Goal: Task Accomplishment & Management: Manage account settings

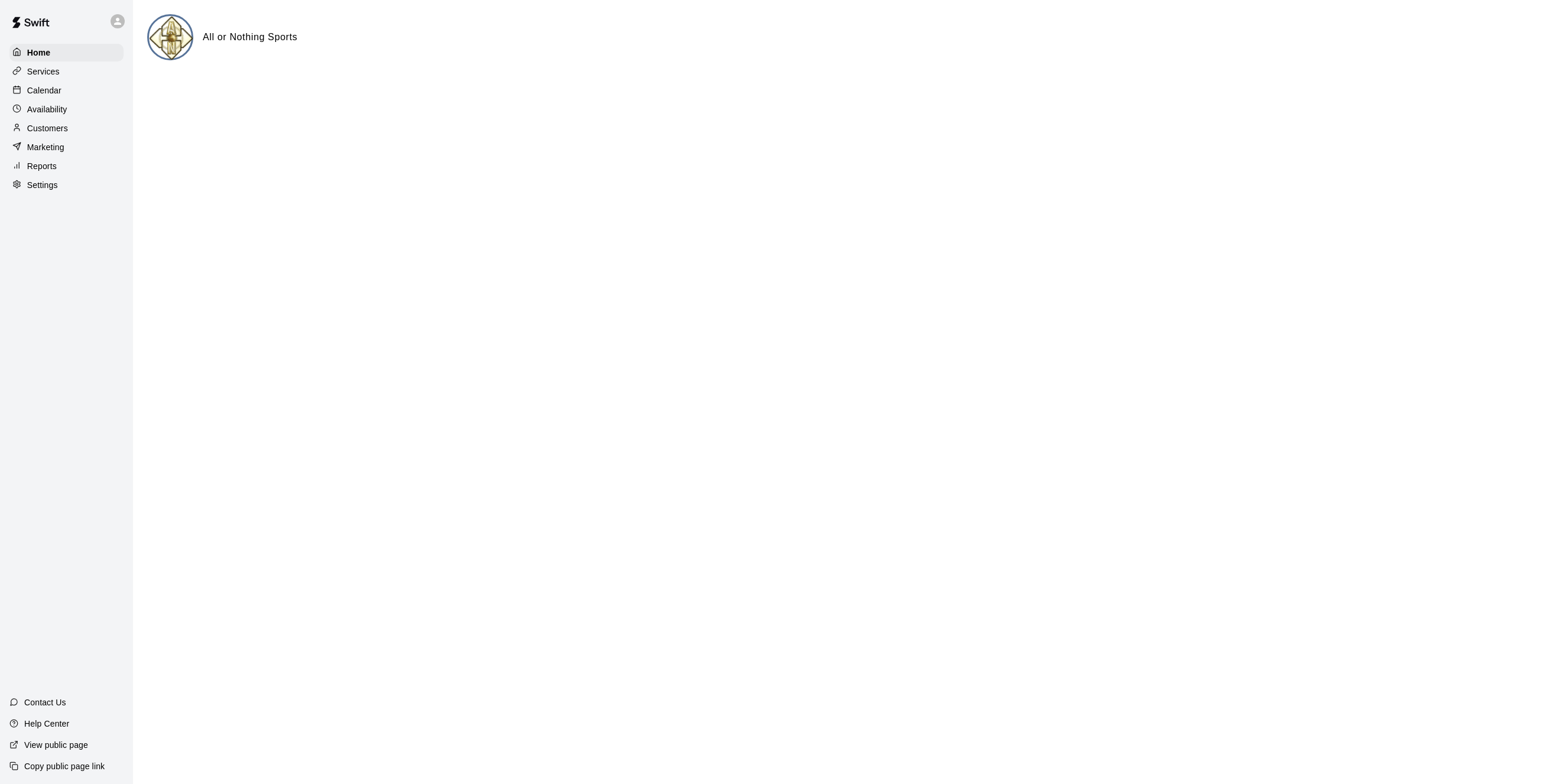
click at [42, 95] on p "Calendar" at bounding box center [45, 90] width 35 height 12
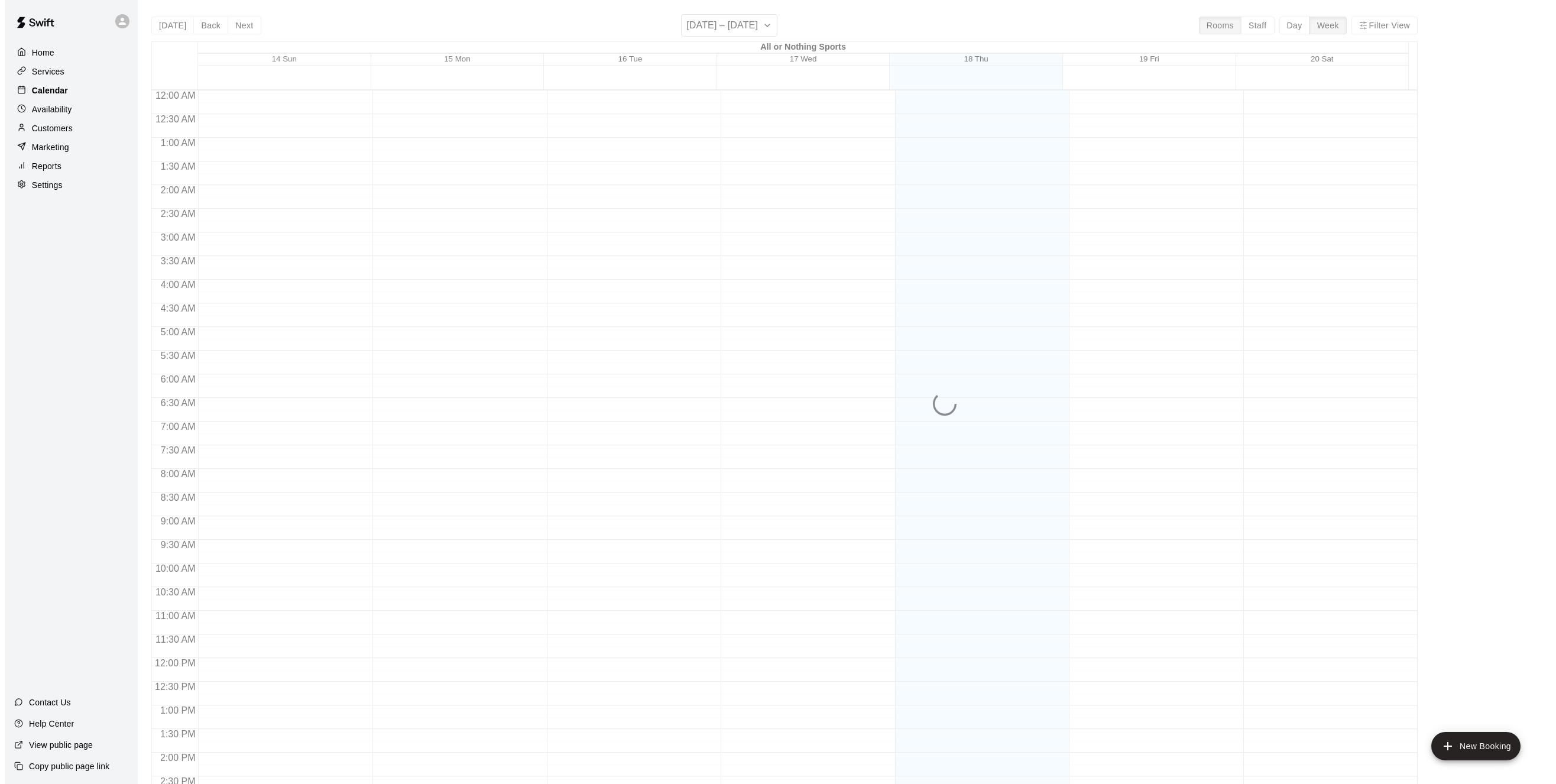
scroll to position [381, 0]
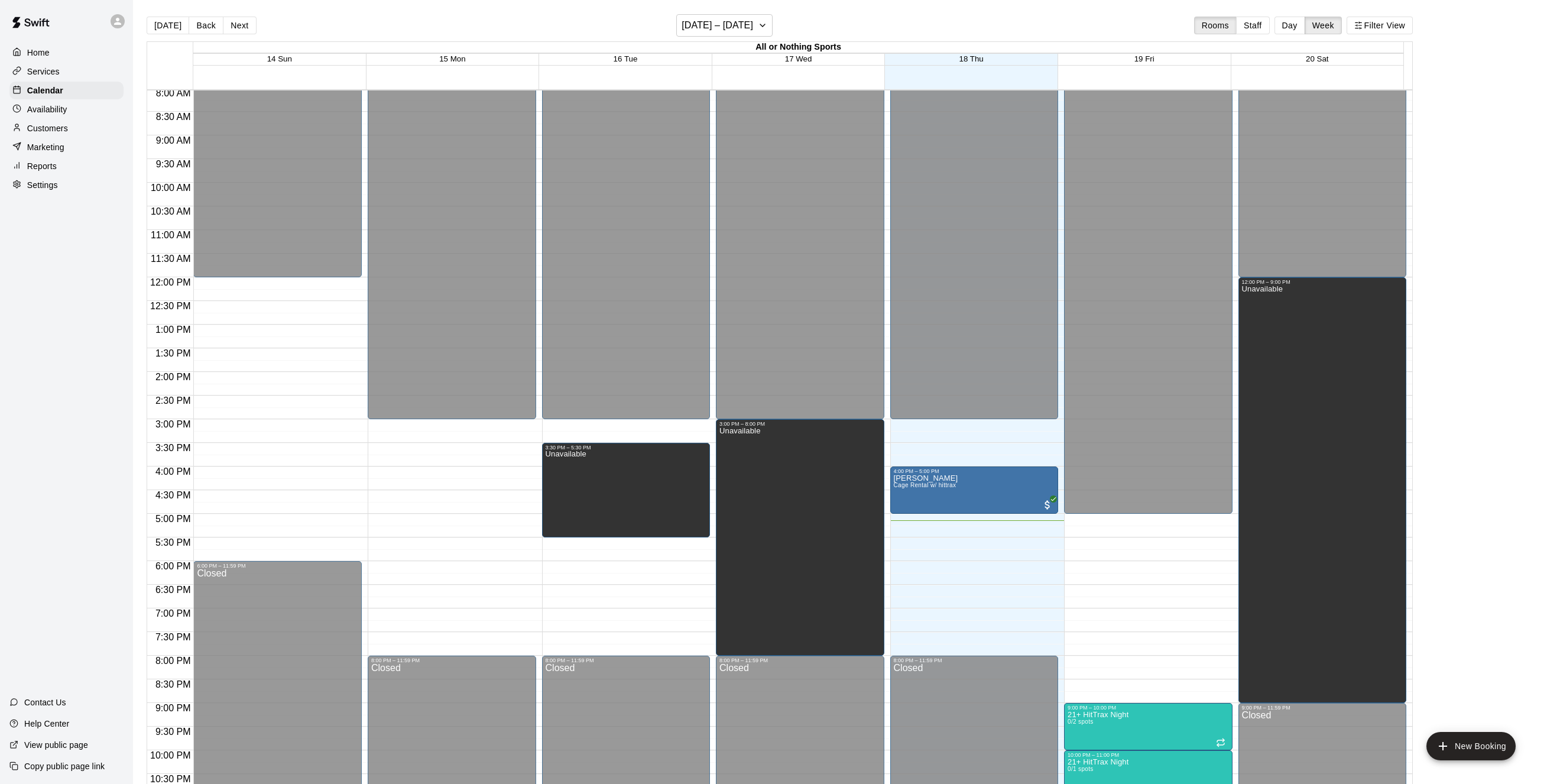
click at [972, 544] on div "12:00 AM – 3:00 PM Closed 4:00 PM – 5:00 PM [PERSON_NAME] Cage Rental w/ hittra…" at bounding box center [975, 277] width 169 height 1135
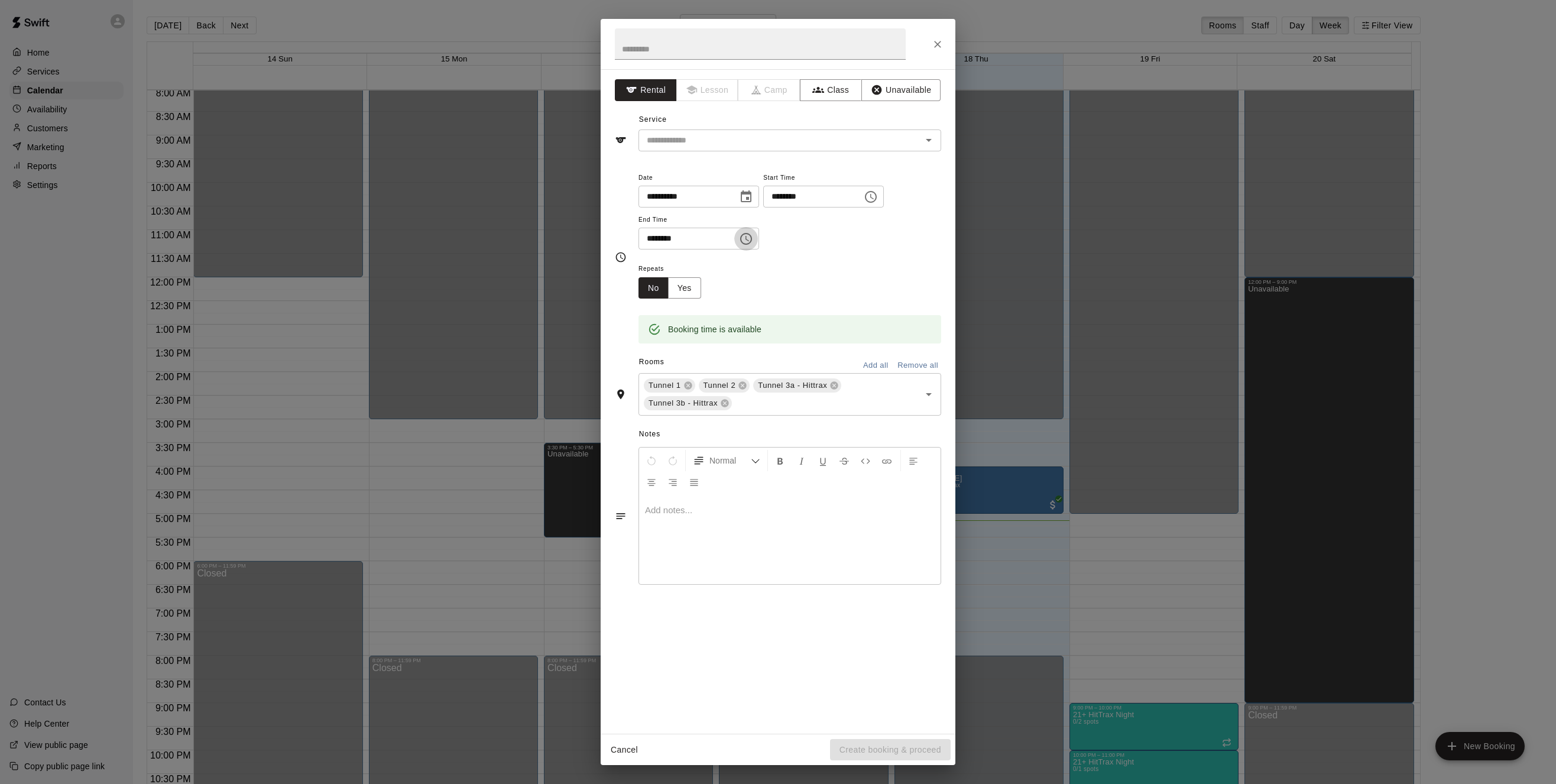
click at [754, 238] on icon "Choose time, selected time is 6:00 PM" at bounding box center [746, 239] width 14 height 14
click at [653, 305] on li "08" at bounding box center [655, 309] width 28 height 22
type input "********"
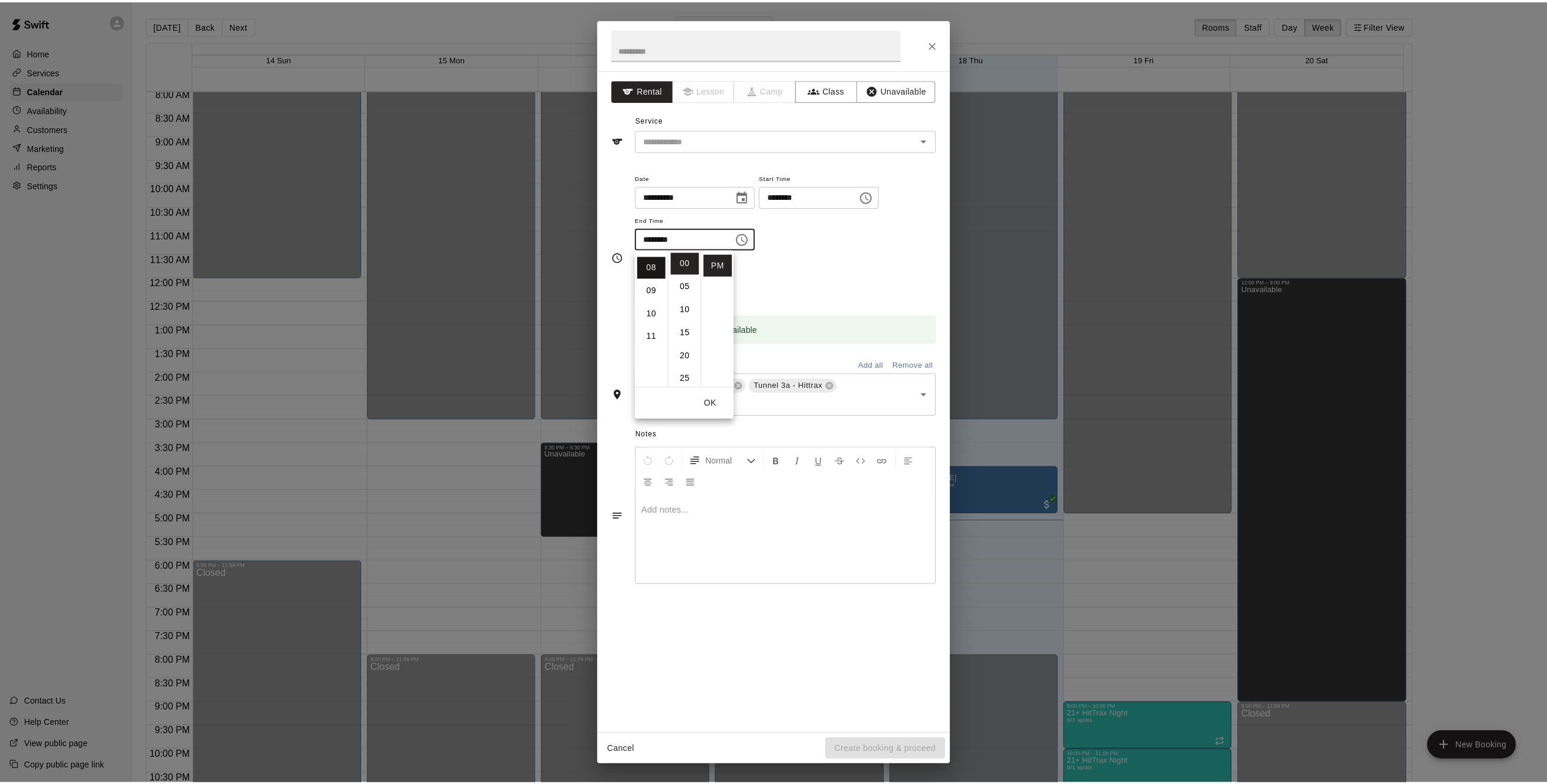
scroll to position [184, 0]
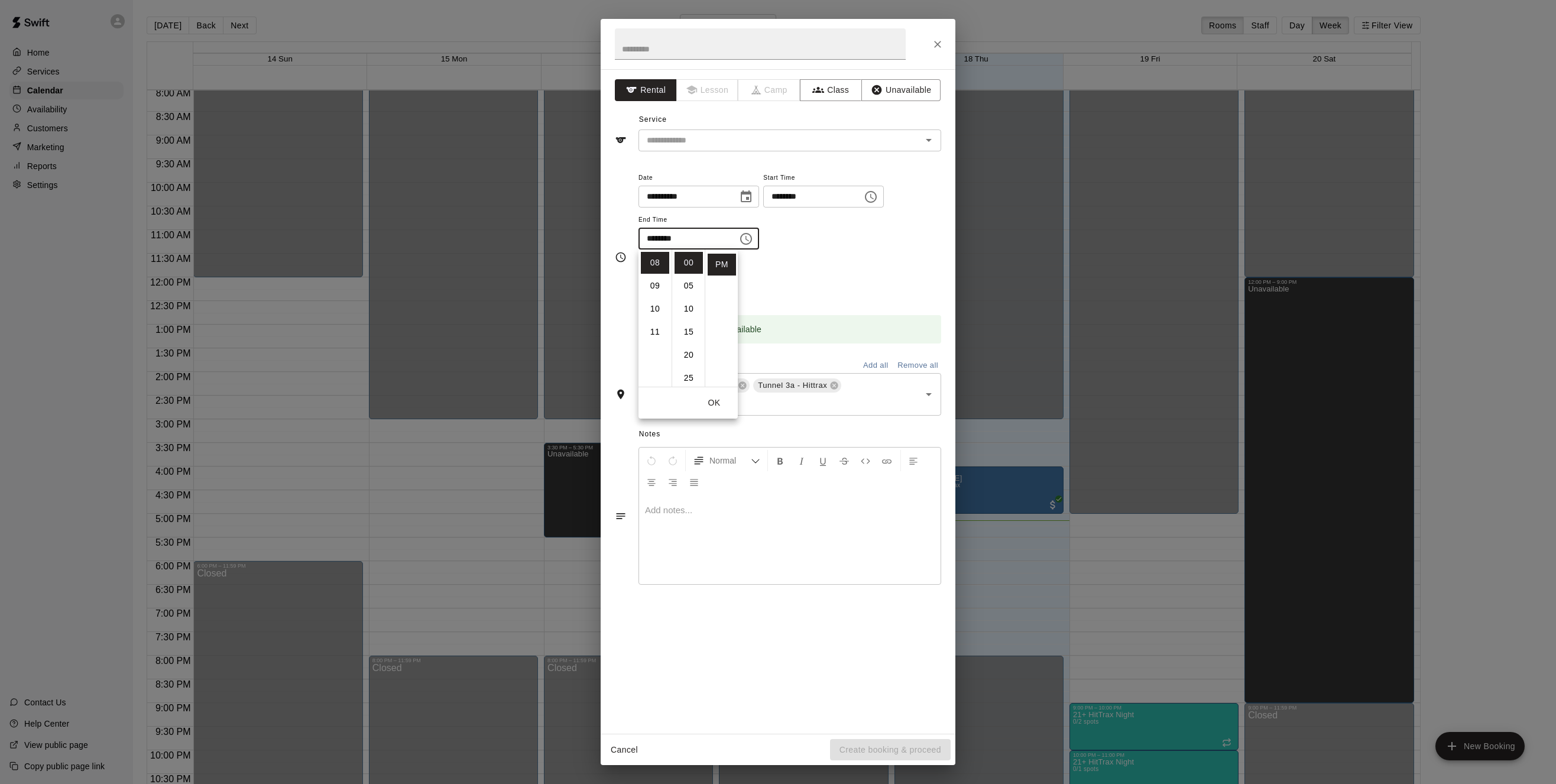
click at [769, 277] on div "Repeats No Yes" at bounding box center [790, 280] width 303 height 37
click at [892, 89] on button "Unavailable" at bounding box center [901, 91] width 80 height 22
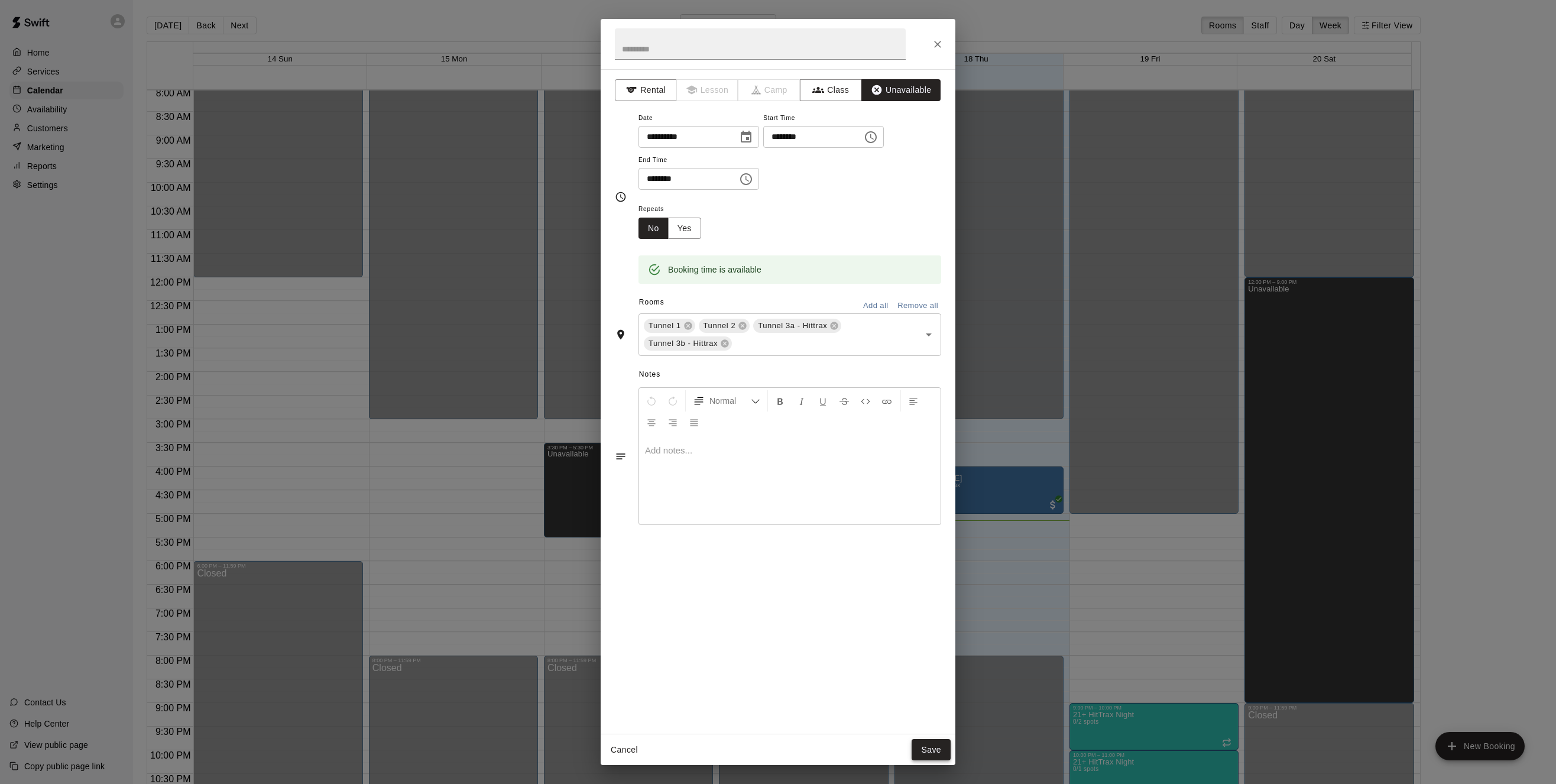
click at [931, 748] on button "Save" at bounding box center [932, 750] width 39 height 22
